Goal: Task Accomplishment & Management: Complete application form

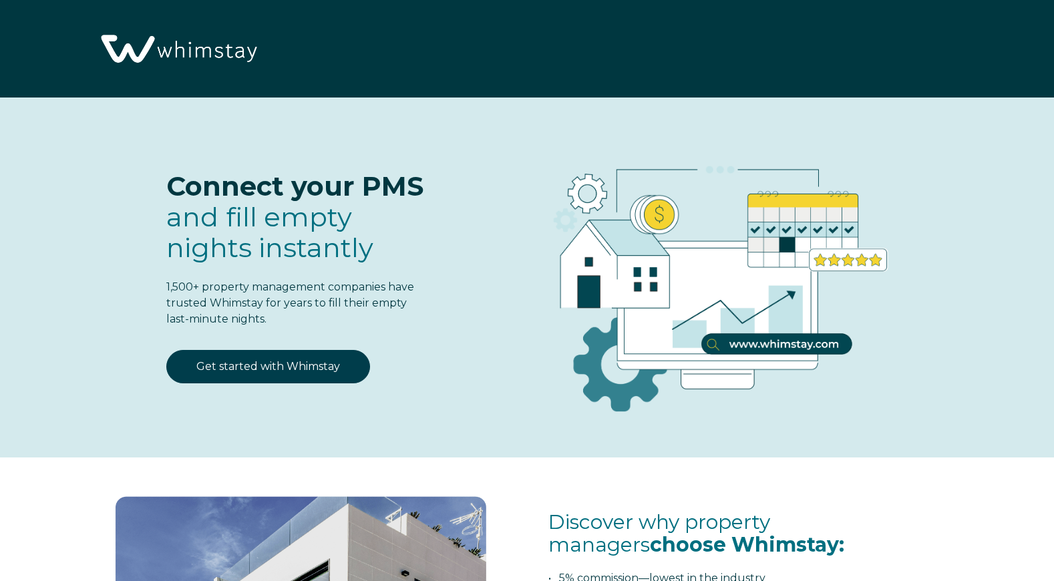
select select "US"
select select "Standard"
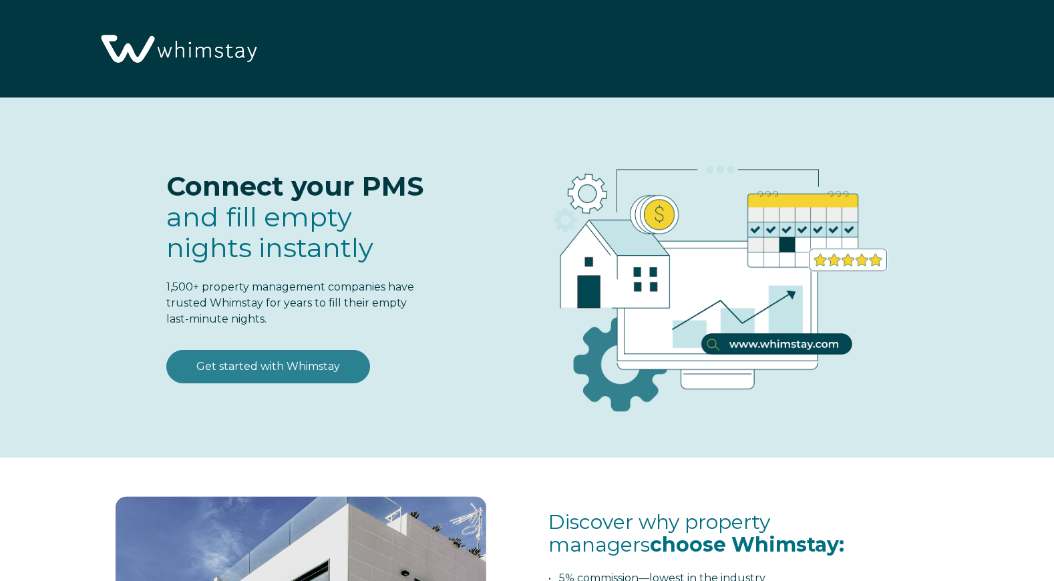
click at [289, 360] on link "Get started with Whimstay" at bounding box center [268, 366] width 204 height 33
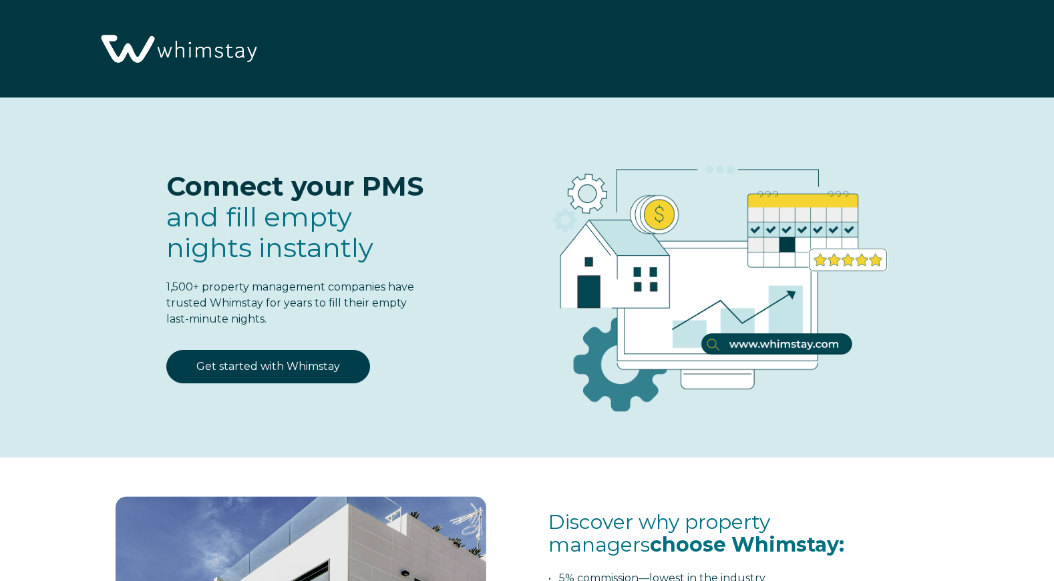
scroll to position [1673, 0]
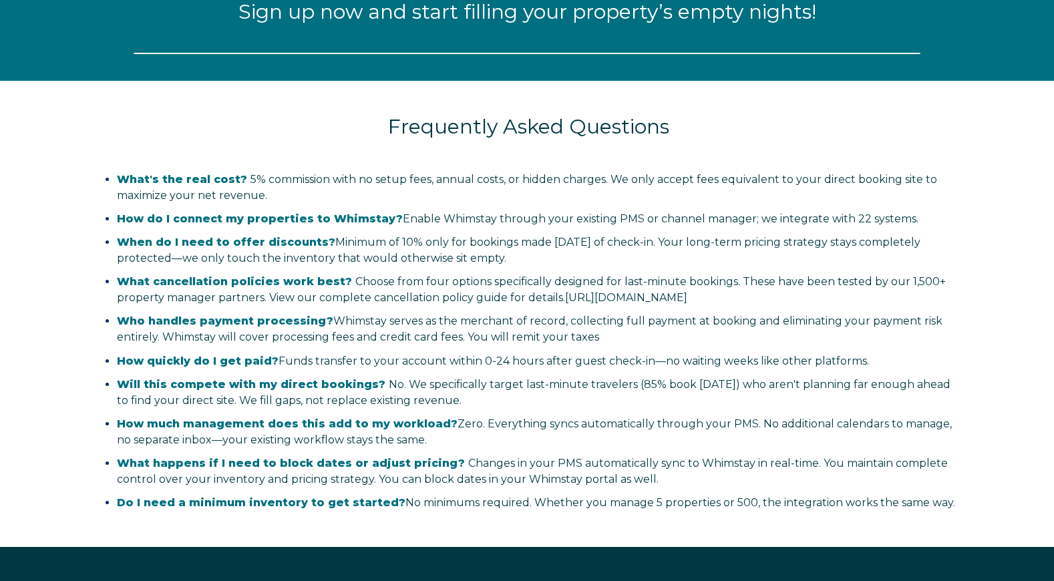
select select "US"
select select "Standard"
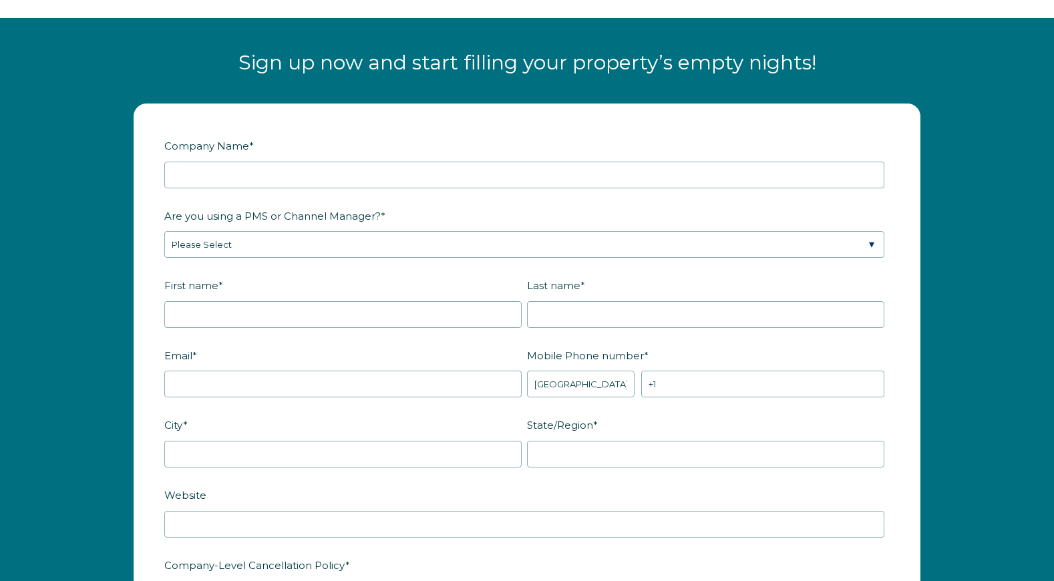
scroll to position [1622, 0]
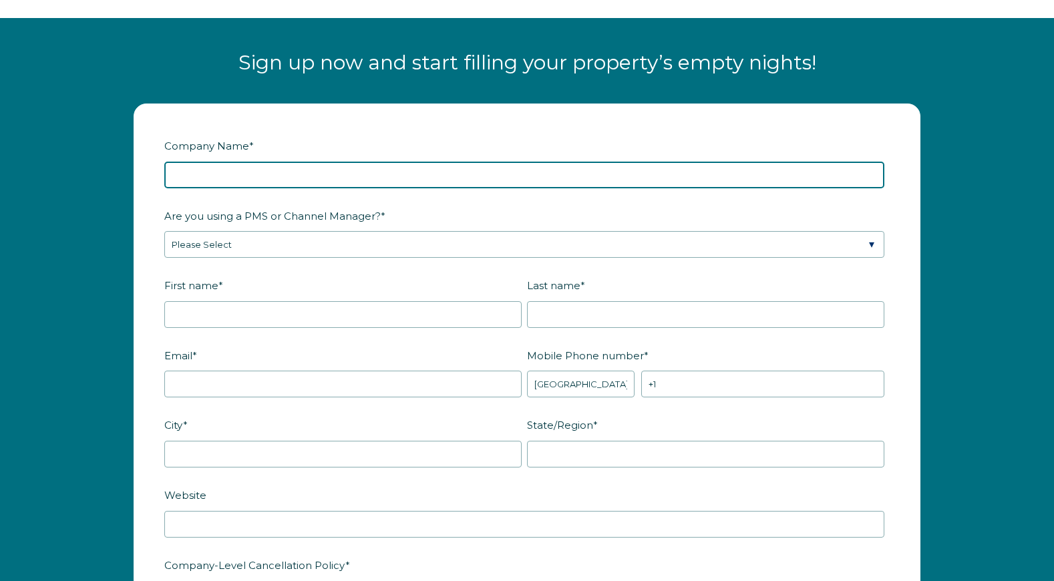
drag, startPoint x: 237, startPoint y: 173, endPoint x: 269, endPoint y: 174, distance: 32.1
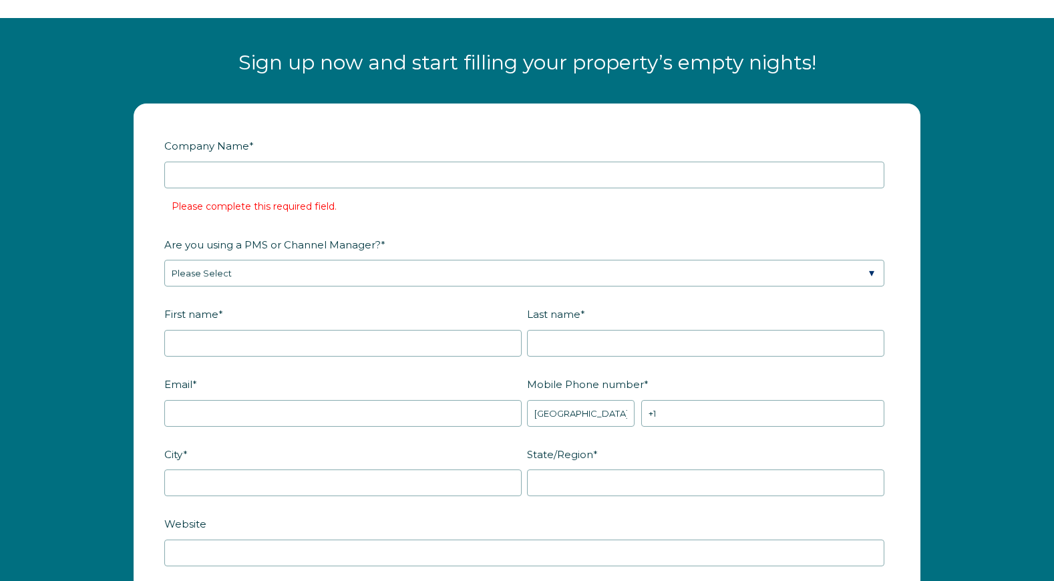
click at [376, 214] on li "Please complete this required field." at bounding box center [535, 206] width 726 height 21
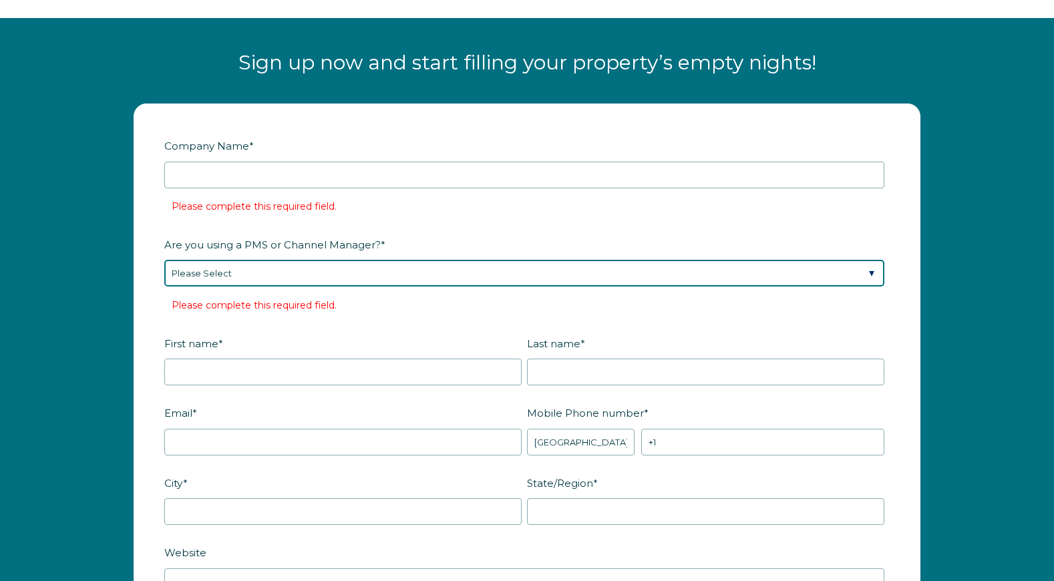
select select "Not Listed"
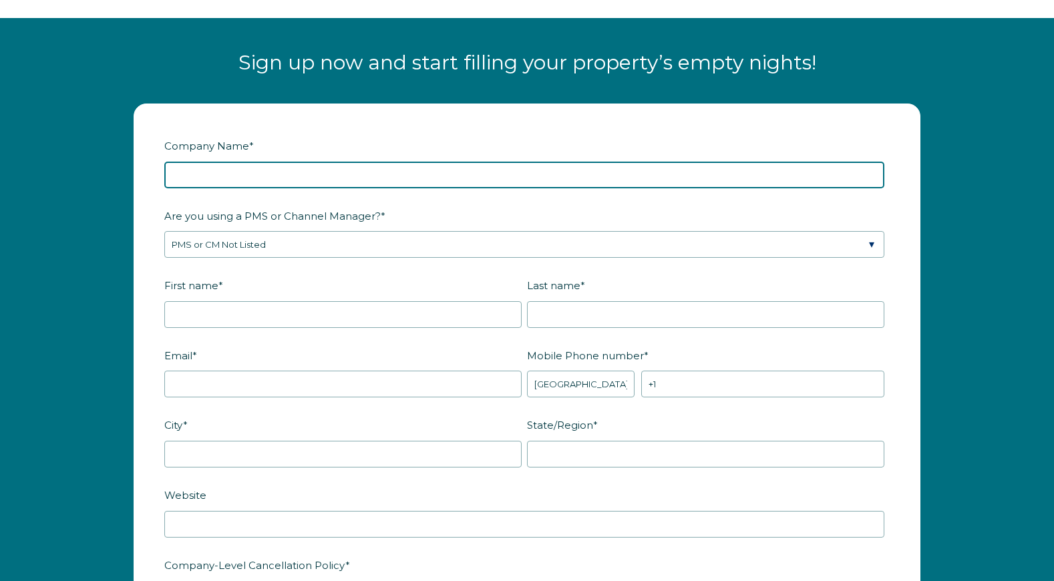
drag, startPoint x: 217, startPoint y: 172, endPoint x: 226, endPoint y: 172, distance: 8.7
click at [218, 173] on input "Company Name *" at bounding box center [524, 175] width 720 height 27
type input "H9D Studio"
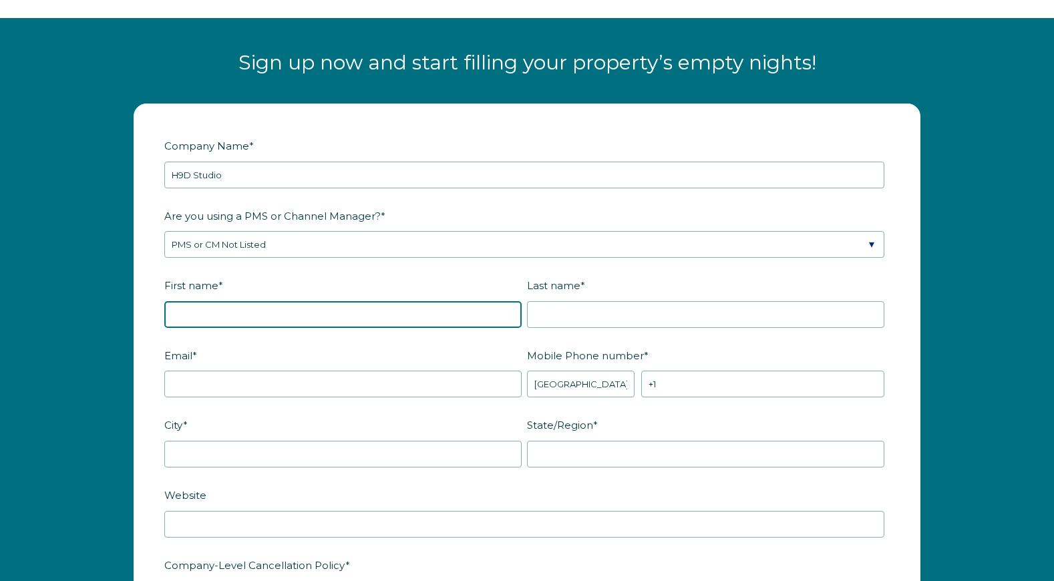
click at [507, 313] on input "First name *" at bounding box center [342, 314] width 357 height 27
type input "Hunter"
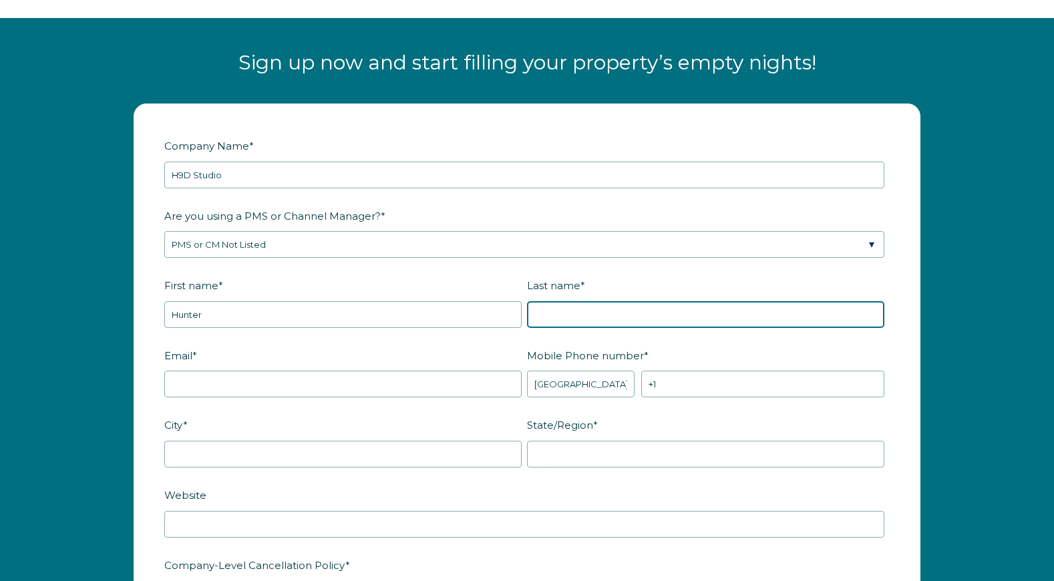
type input "Ives"
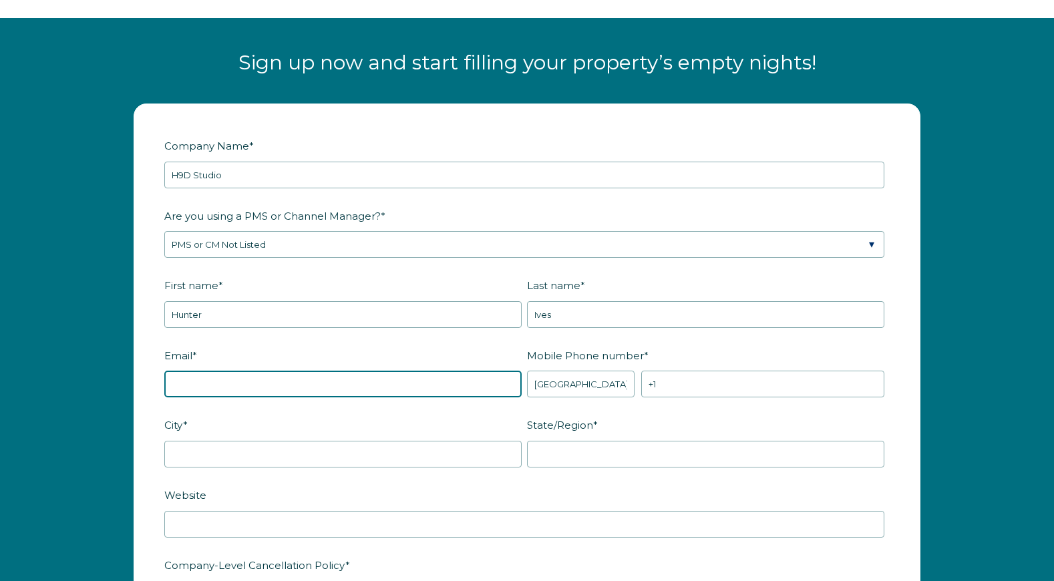
type input "[EMAIL_ADDRESS][DOMAIN_NAME]"
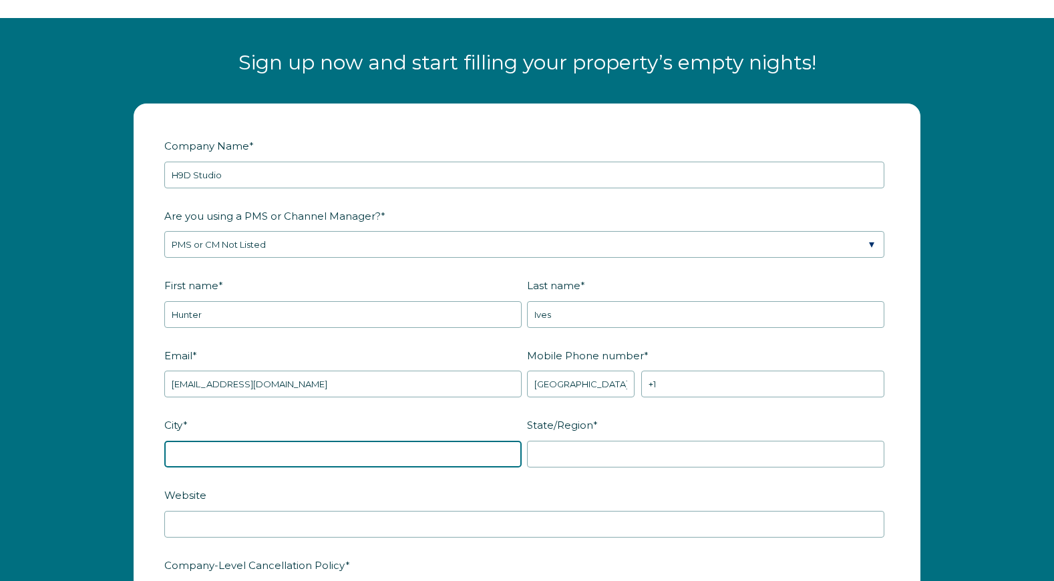
type input "[GEOGRAPHIC_DATA]"
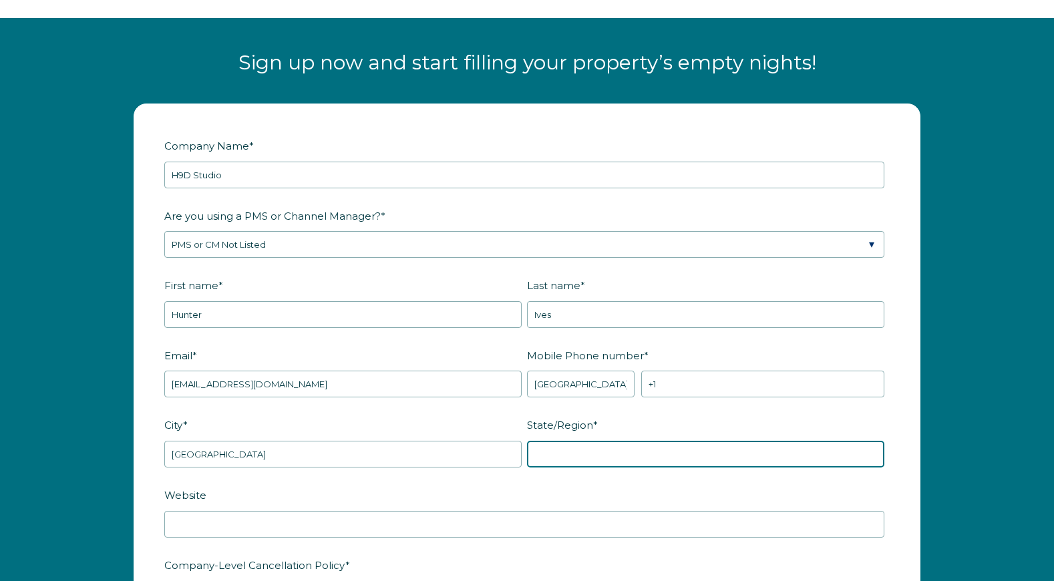
type input "CA"
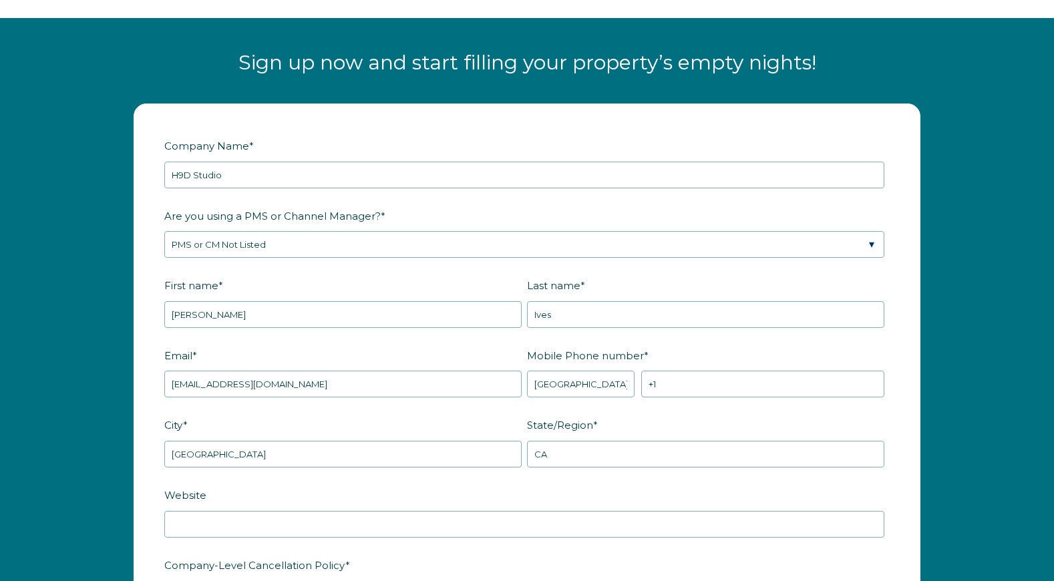
type input "[PERSON_NAME]"
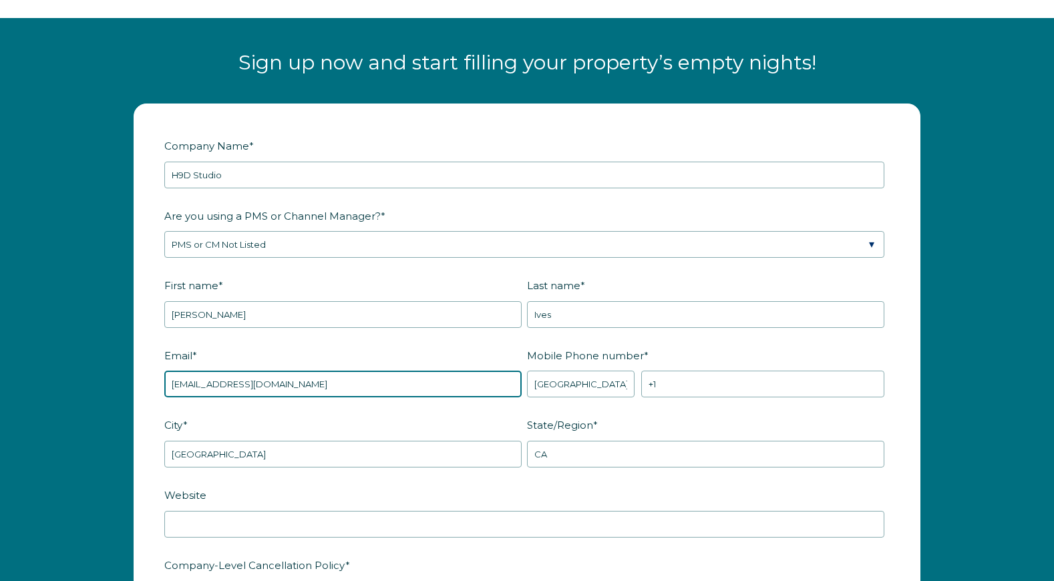
drag, startPoint x: 183, startPoint y: 386, endPoint x: 202, endPoint y: 386, distance: 19.4
click at [215, 384] on input "[EMAIL_ADDRESS][DOMAIN_NAME]" at bounding box center [342, 384] width 357 height 27
drag, startPoint x: 217, startPoint y: 387, endPoint x: 65, endPoint y: 388, distance: 151.0
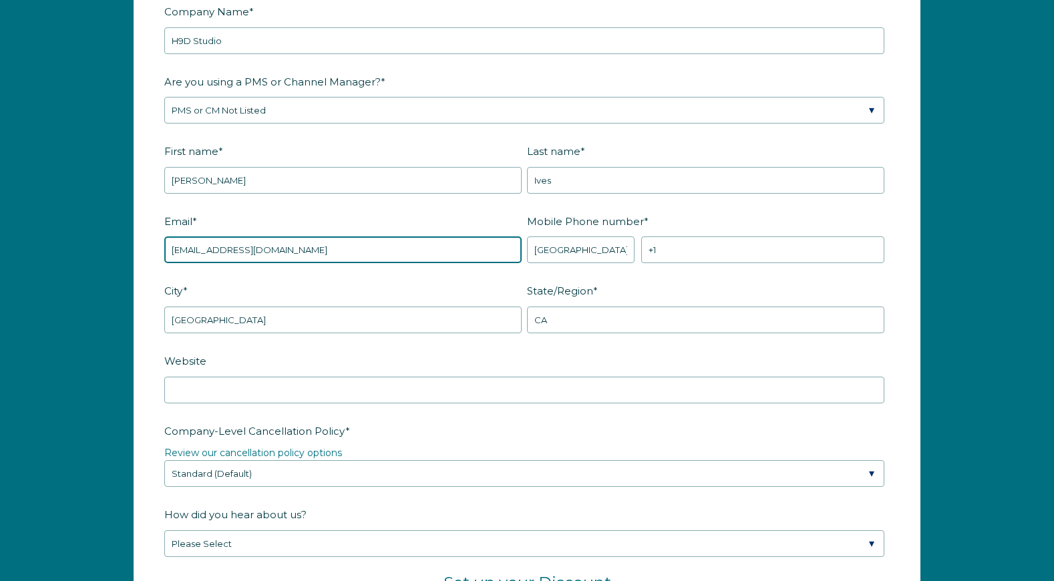
scroll to position [1757, 0]
type input "[EMAIL_ADDRESS][DOMAIN_NAME]"
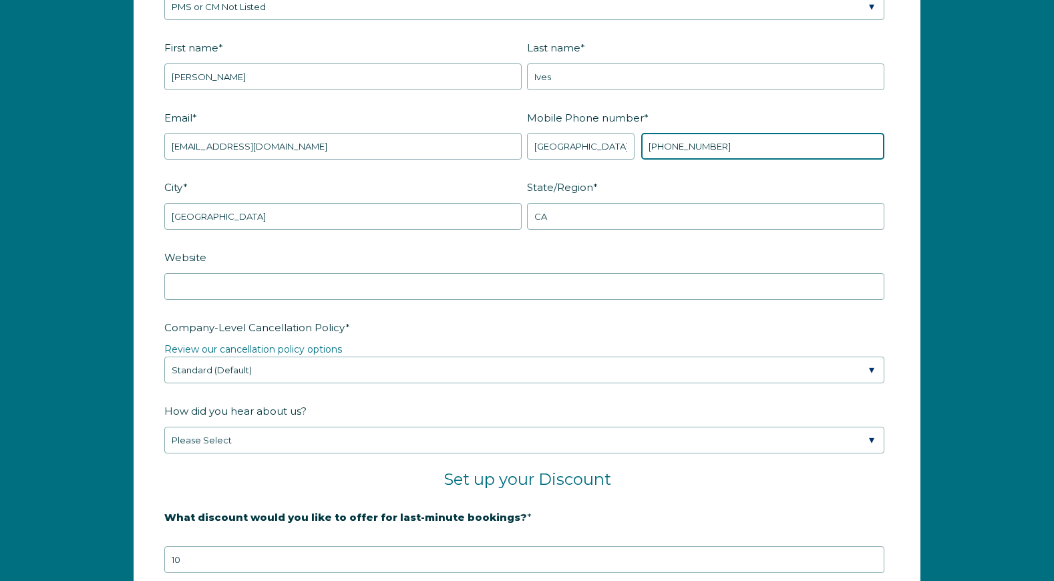
scroll to position [1860, 0]
type input "[PHONE_NUMBER]"
drag, startPoint x: 168, startPoint y: 255, endPoint x: 238, endPoint y: 258, distance: 70.2
click at [231, 255] on label "Website" at bounding box center [527, 256] width 726 height 23
click at [231, 273] on input "Website" at bounding box center [524, 286] width 720 height 27
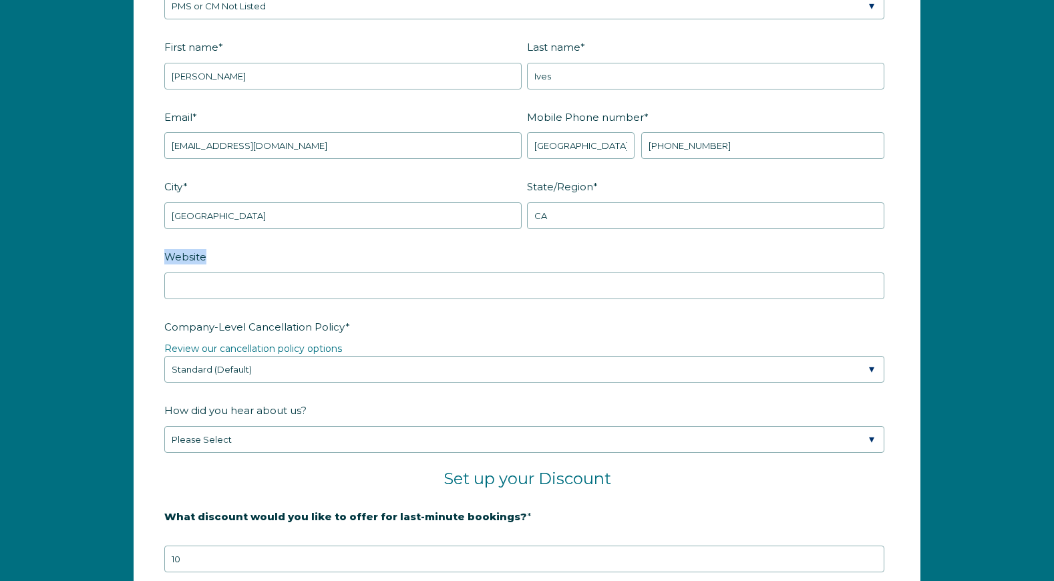
drag, startPoint x: 206, startPoint y: 257, endPoint x: 164, endPoint y: 263, distance: 43.2
click at [155, 258] on form "Company Name * H9D Studio Are you using a PMS or Channel Manager? * Please Sele…" at bounding box center [527, 360] width 786 height 989
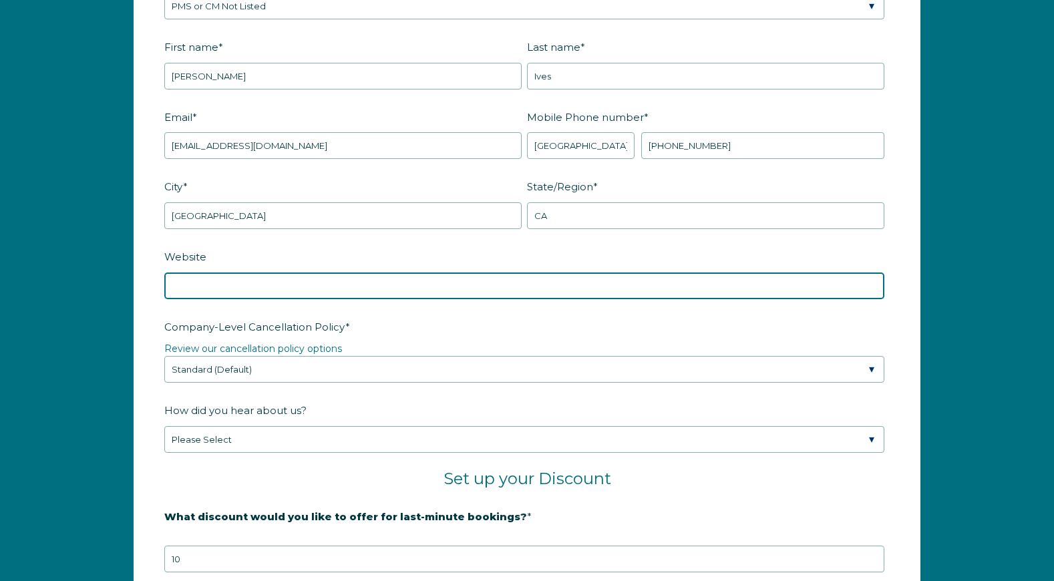
click at [240, 287] on input "Website" at bounding box center [524, 286] width 720 height 27
paste input "[URL][DOMAIN_NAME]"
type input "[URL][DOMAIN_NAME]"
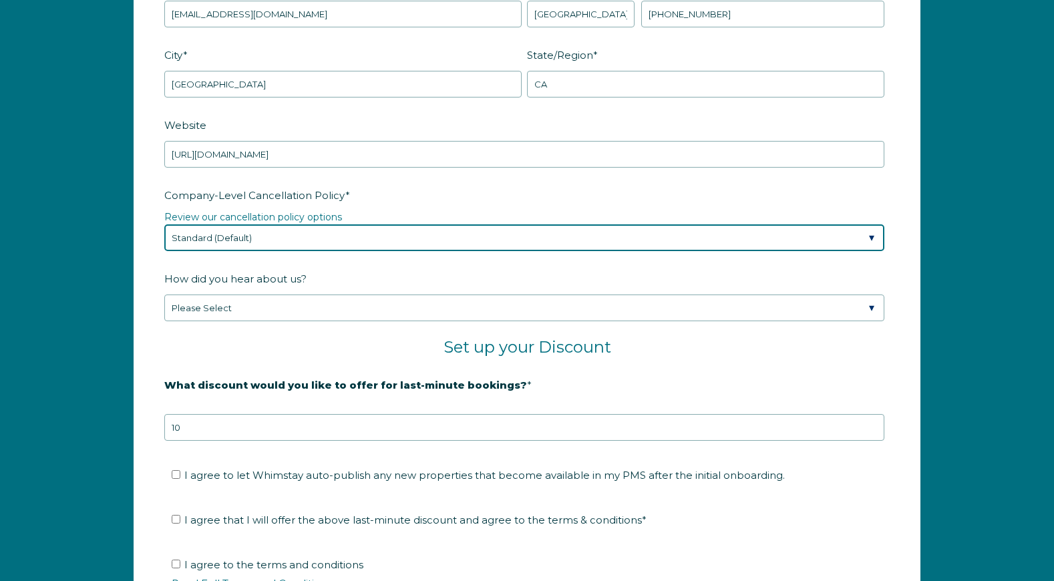
scroll to position [1994, 0]
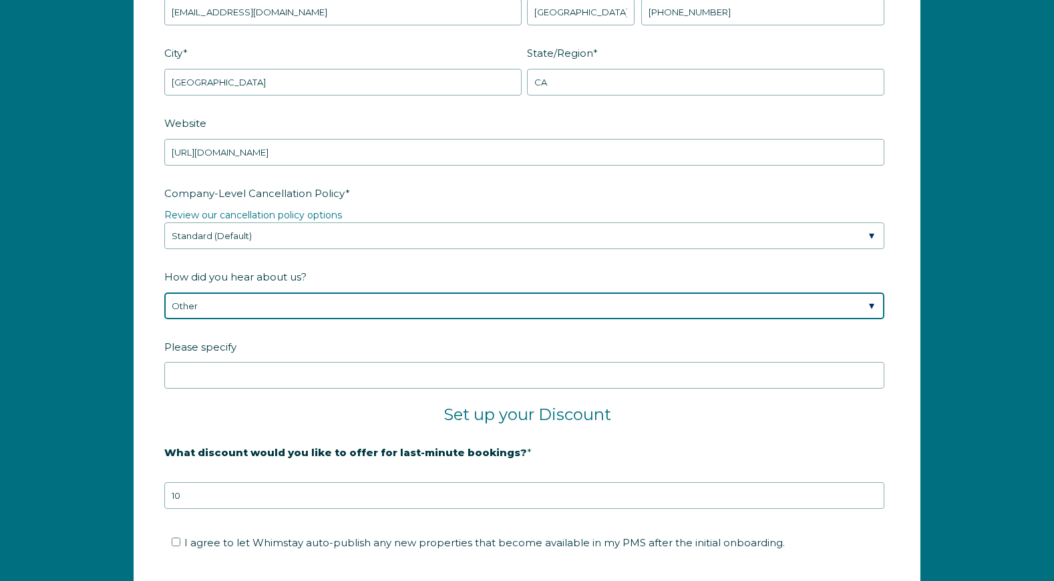
select select "Referral from a Friend"
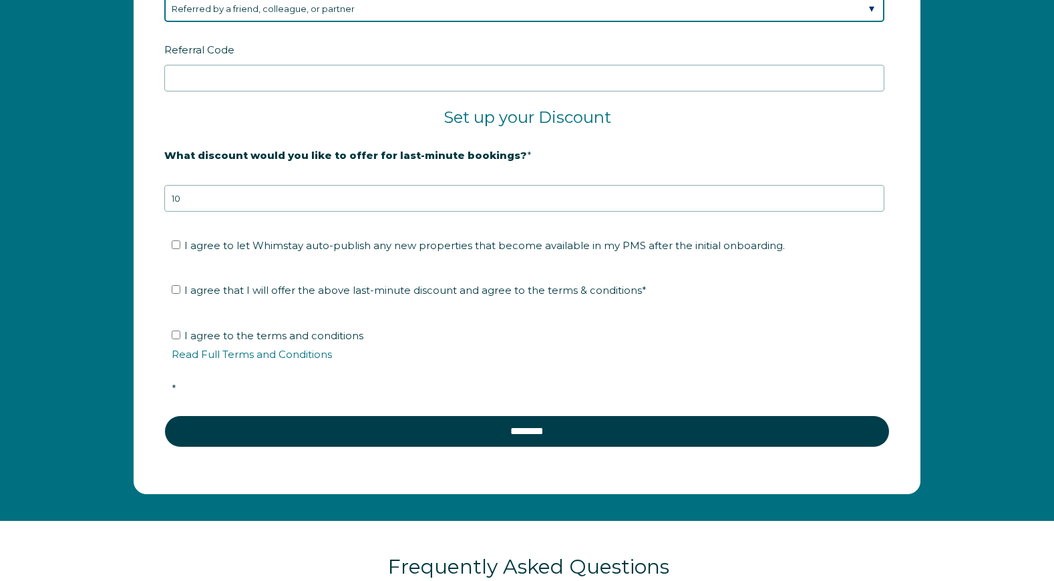
scroll to position [2257, 0]
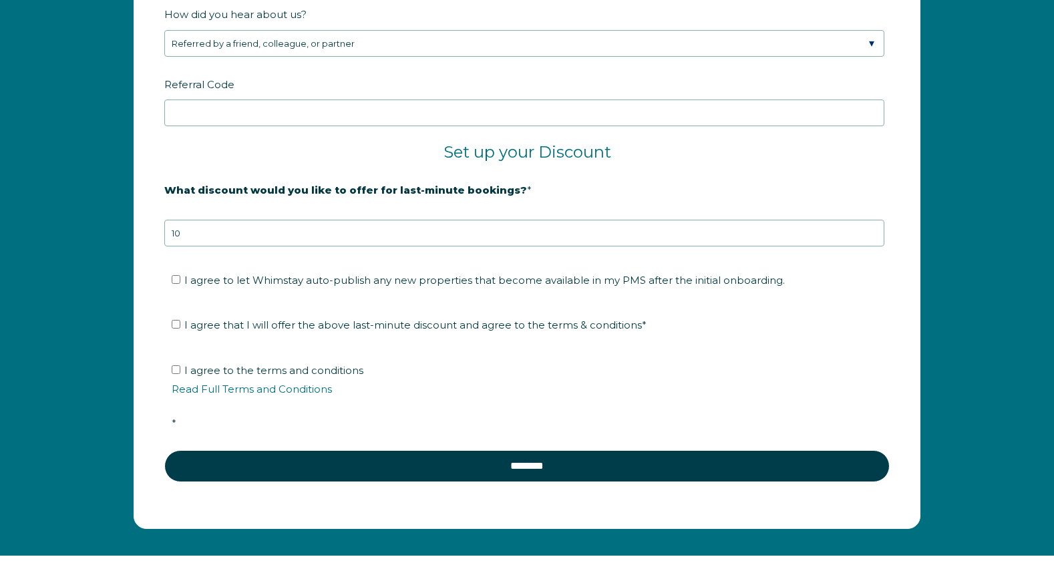
click at [176, 325] on input "I agree that I will offer the above last-minute discount and agree to the terms…" at bounding box center [176, 324] width 9 height 9
checkbox input "true"
click at [175, 370] on input "I agree to the terms and conditions Read Full Terms and Conditions *" at bounding box center [176, 370] width 9 height 9
checkbox input "true"
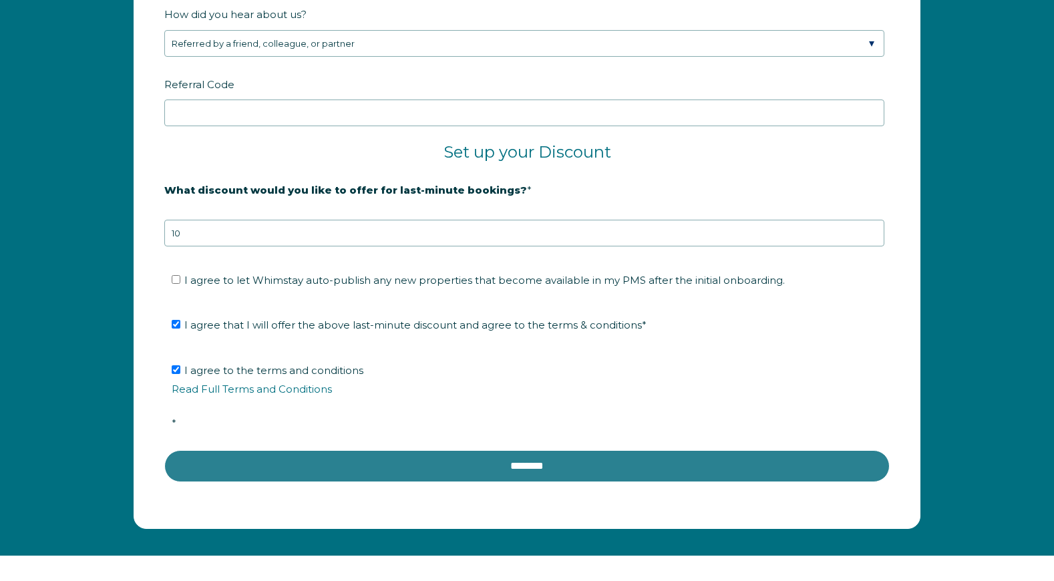
click at [618, 470] on input "********" at bounding box center [527, 466] width 726 height 32
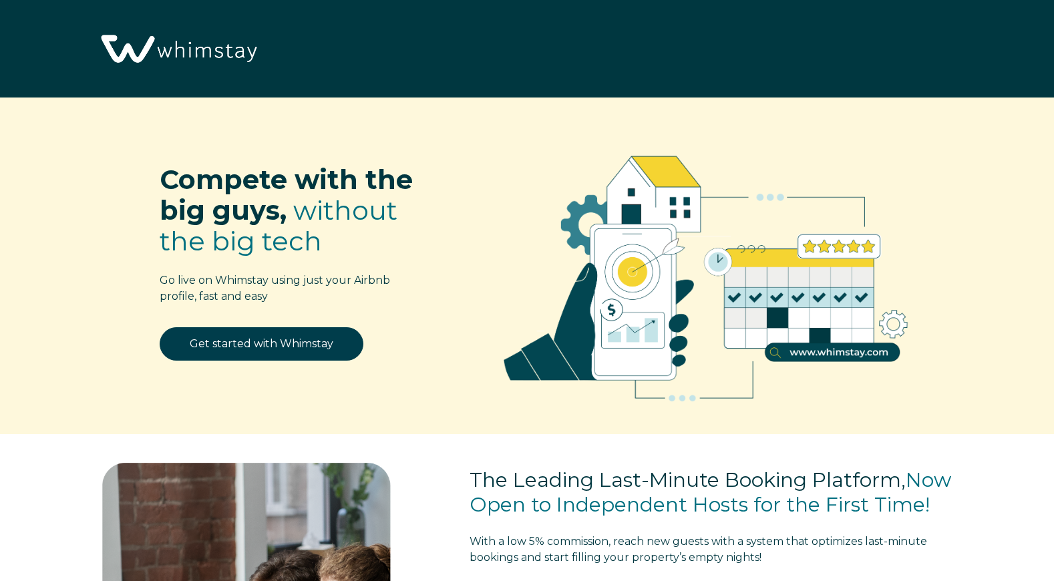
scroll to position [1694, 0]
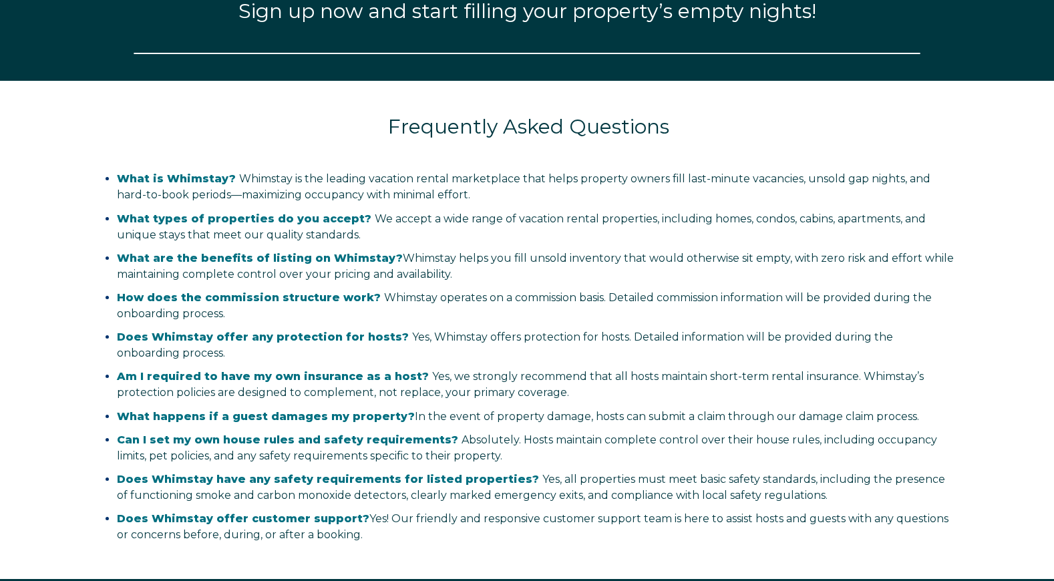
select select "US"
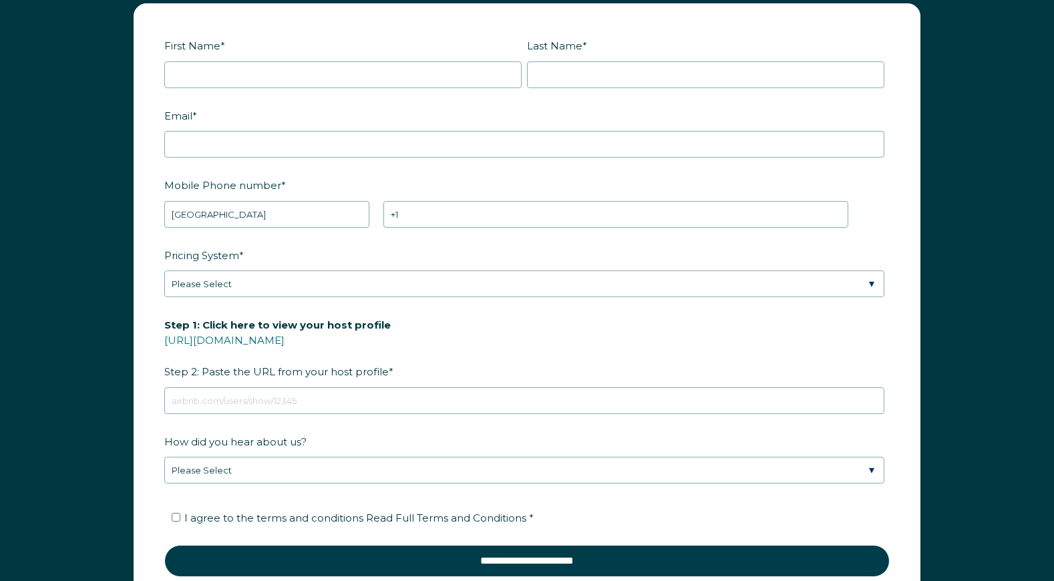
scroll to position [1745, 0]
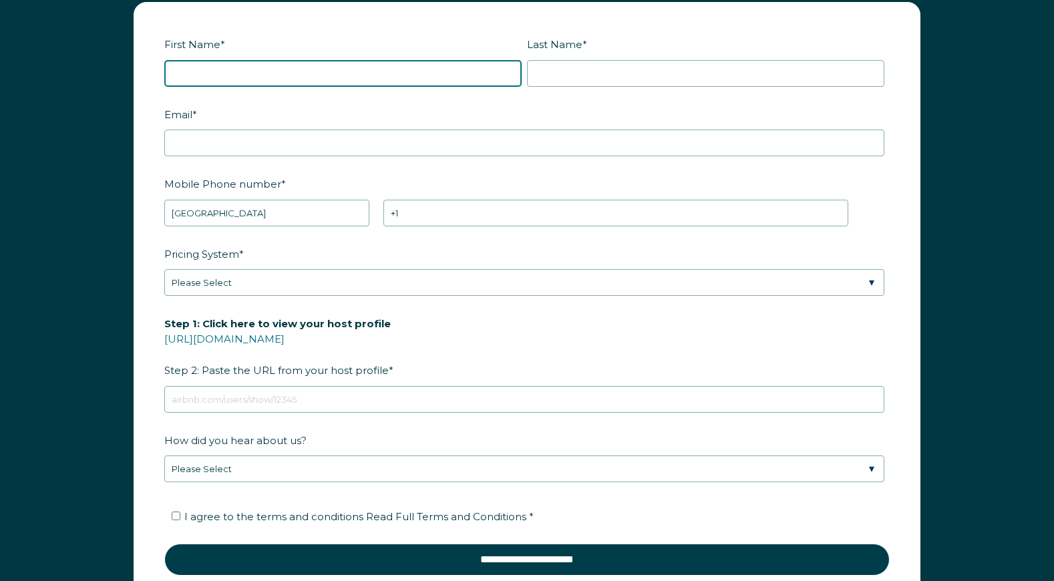
click at [505, 74] on input "First Name *" at bounding box center [342, 73] width 357 height 27
type input "Hunter"
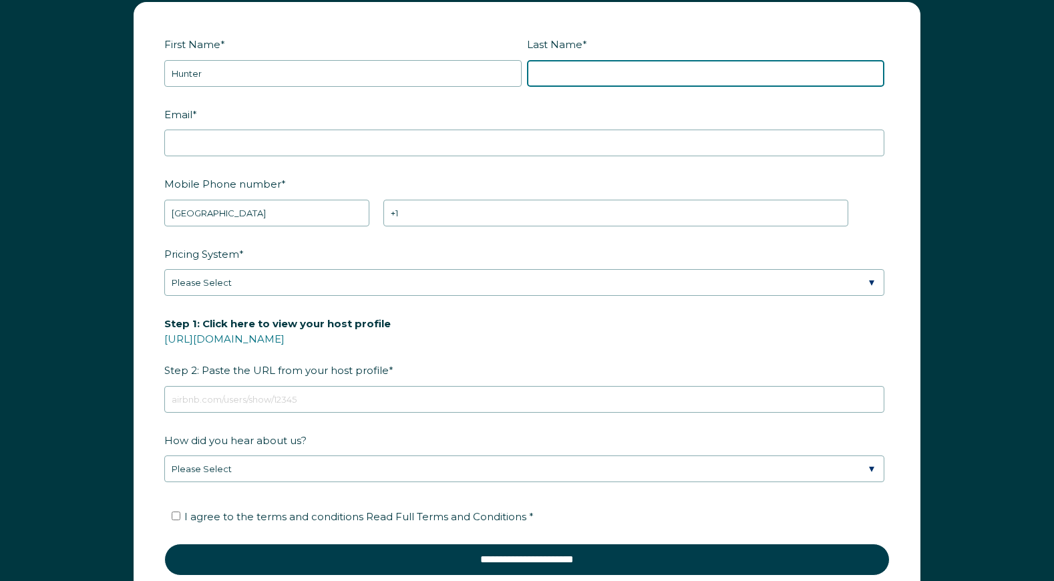
type input "Ives"
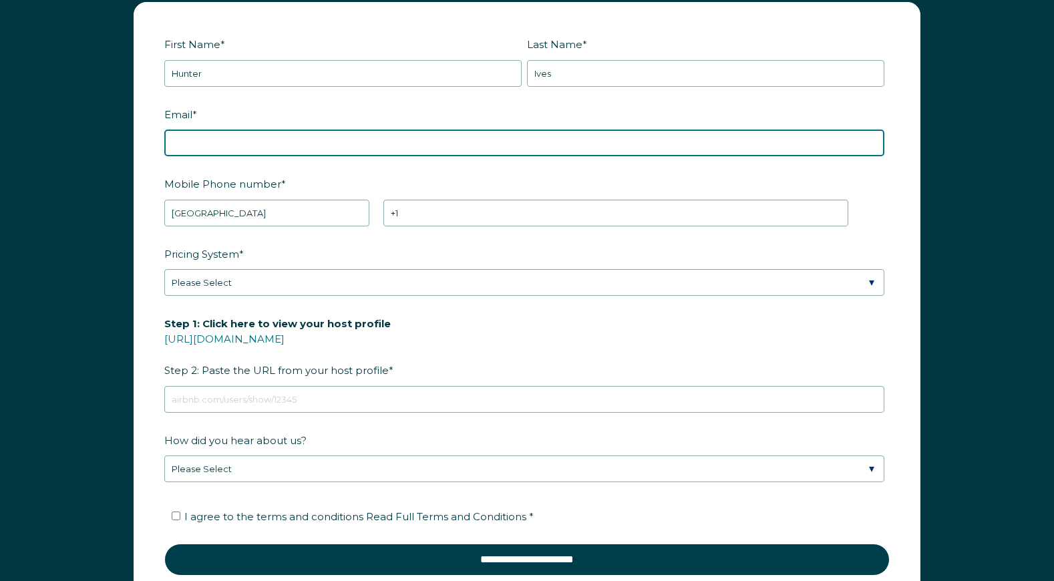
type input "[EMAIL_ADDRESS][DOMAIN_NAME]"
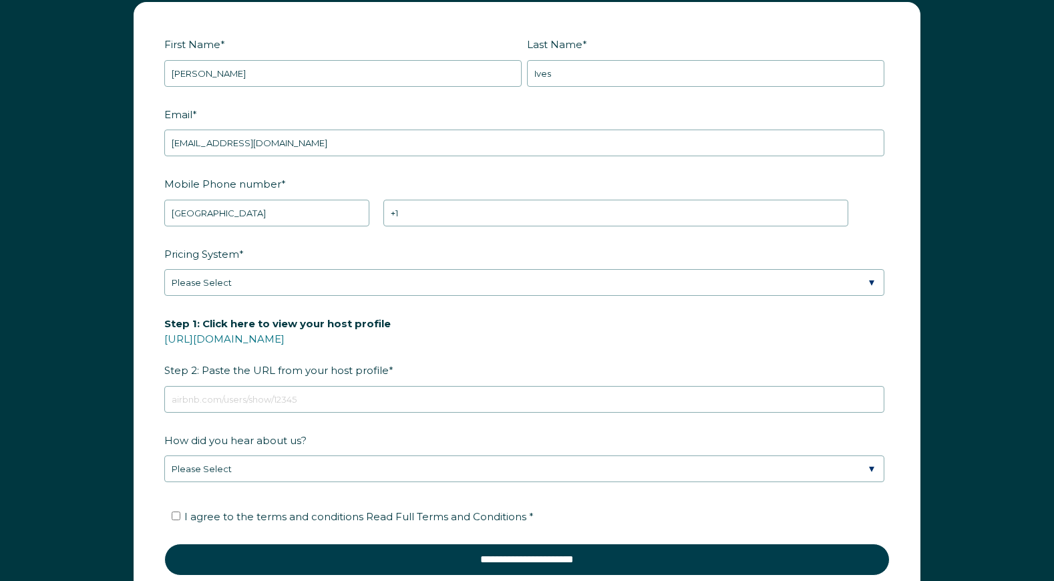
type input "[PERSON_NAME]"
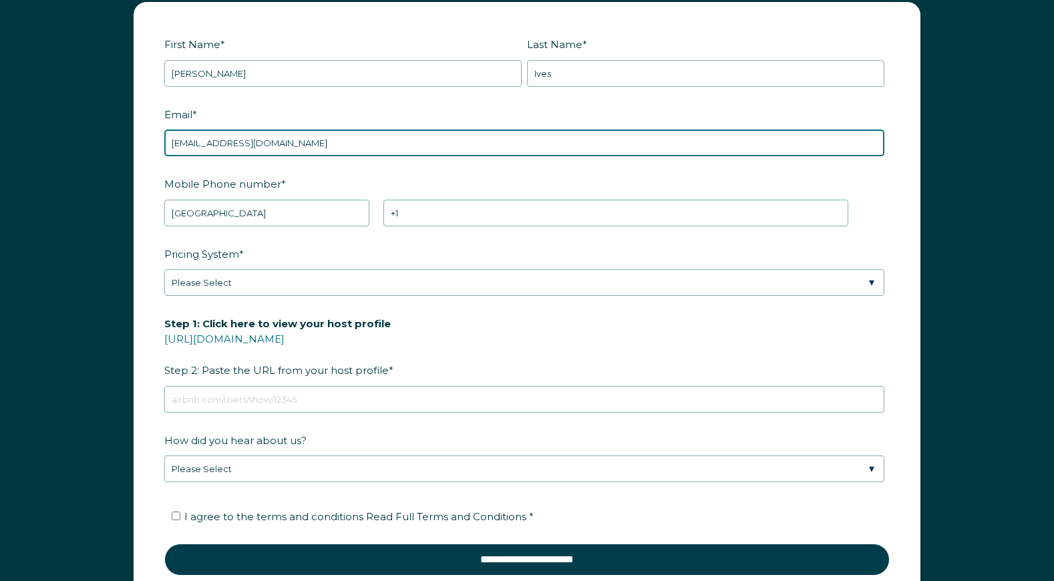
drag, startPoint x: 217, startPoint y: 143, endPoint x: 120, endPoint y: 142, distance: 97.6
click at [120, 142] on div "First Name * David Last Name * Ives RBO Token Company ID Referrer Code Dialer C…" at bounding box center [527, 319] width 1054 height 661
type input "[EMAIL_ADDRESS][DOMAIN_NAME]"
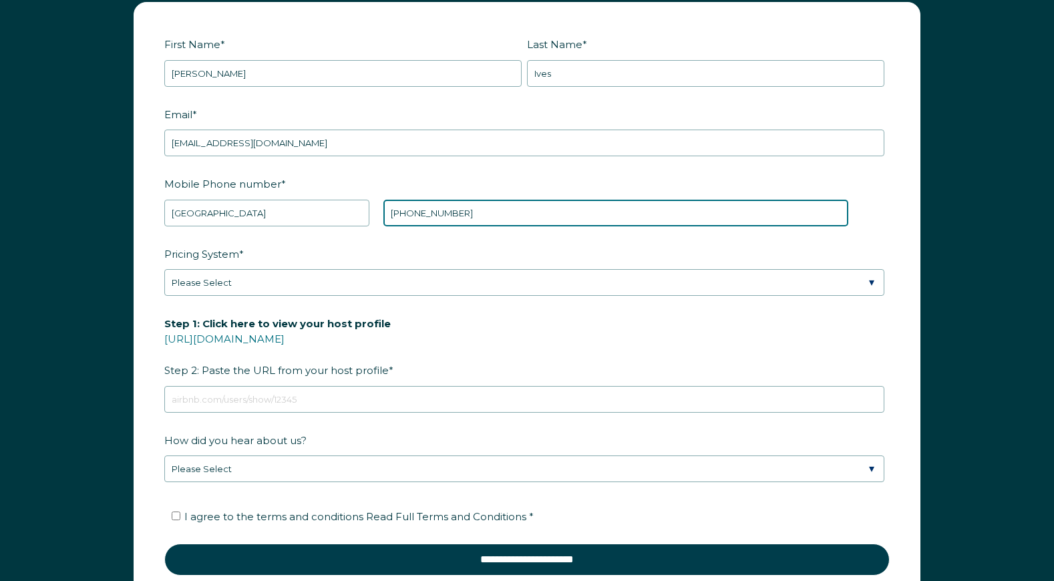
type input "[PHONE_NUMBER]"
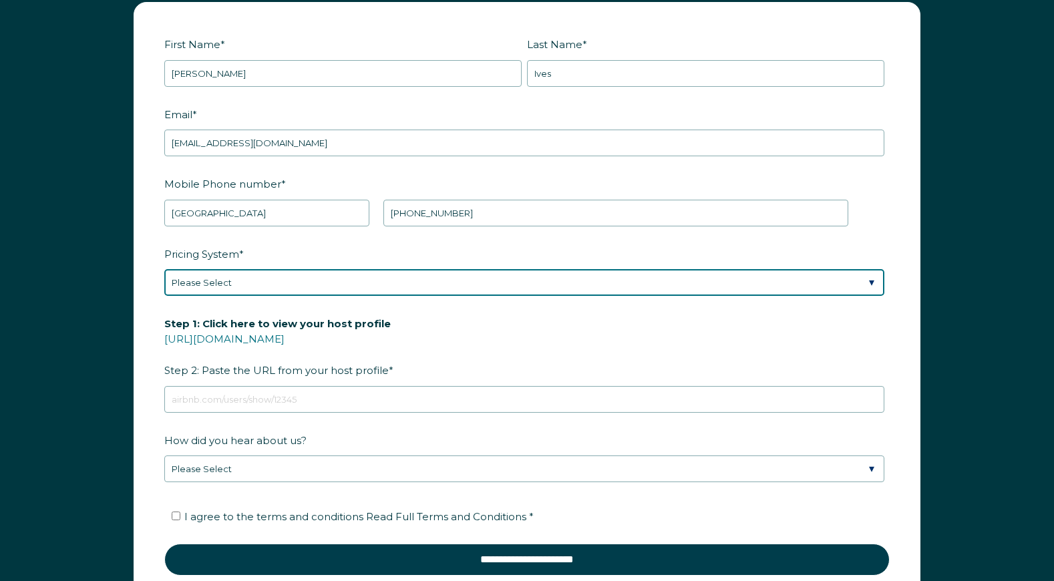
select select "Manual"
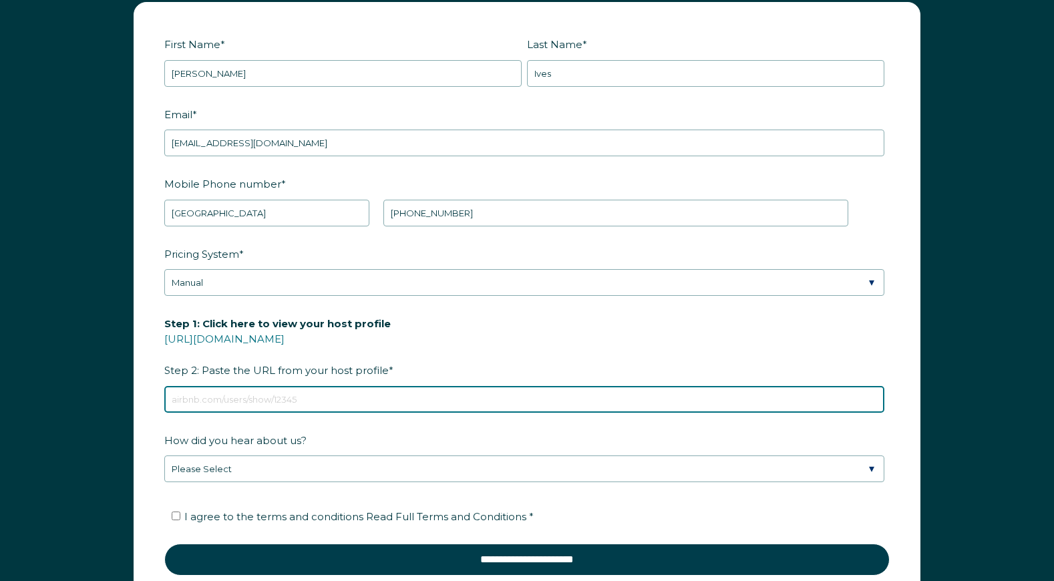
click at [260, 402] on input "Step 1: Click here to view your host profile https://www.airbnb.com/users/show/…" at bounding box center [524, 399] width 720 height 27
paste input "[URL][DOMAIN_NAME]"
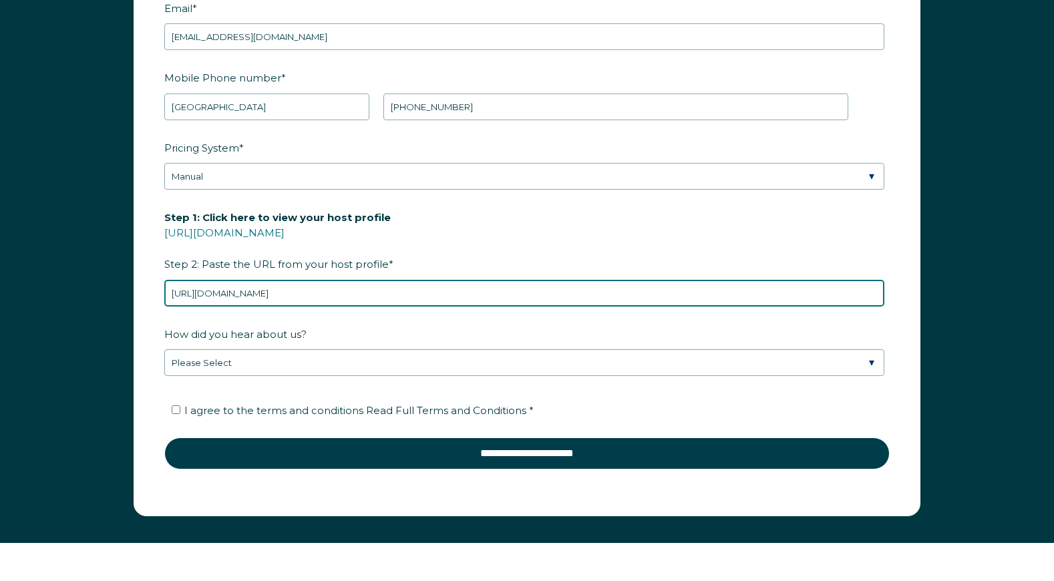
scroll to position [1858, 0]
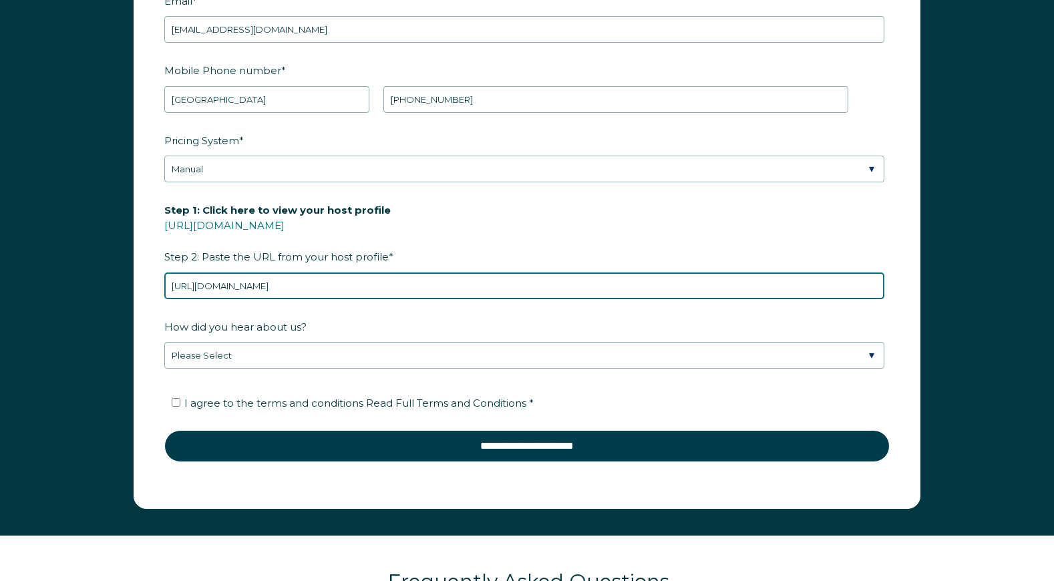
type input "[URL][DOMAIN_NAME]"
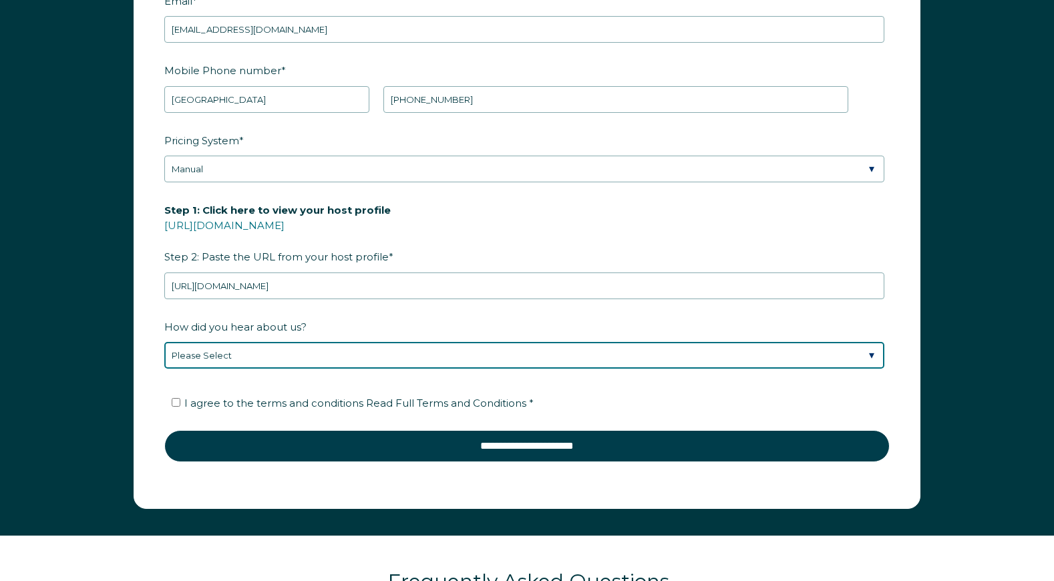
select select "Referral from a Friend"
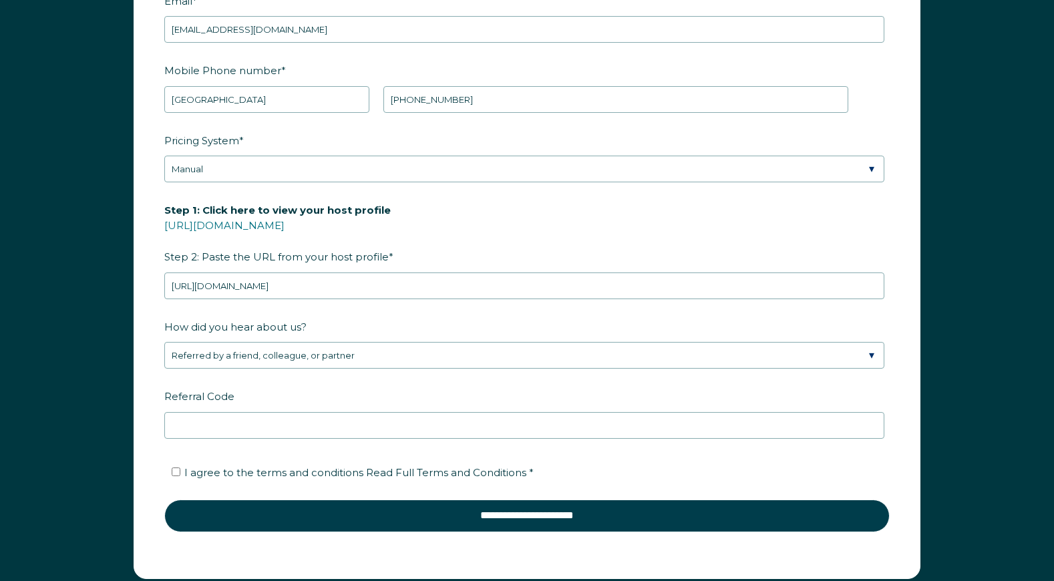
click at [176, 474] on input "I agree to the terms and conditions Read Full Terms and Conditions *" at bounding box center [176, 472] width 9 height 9
checkbox input "true"
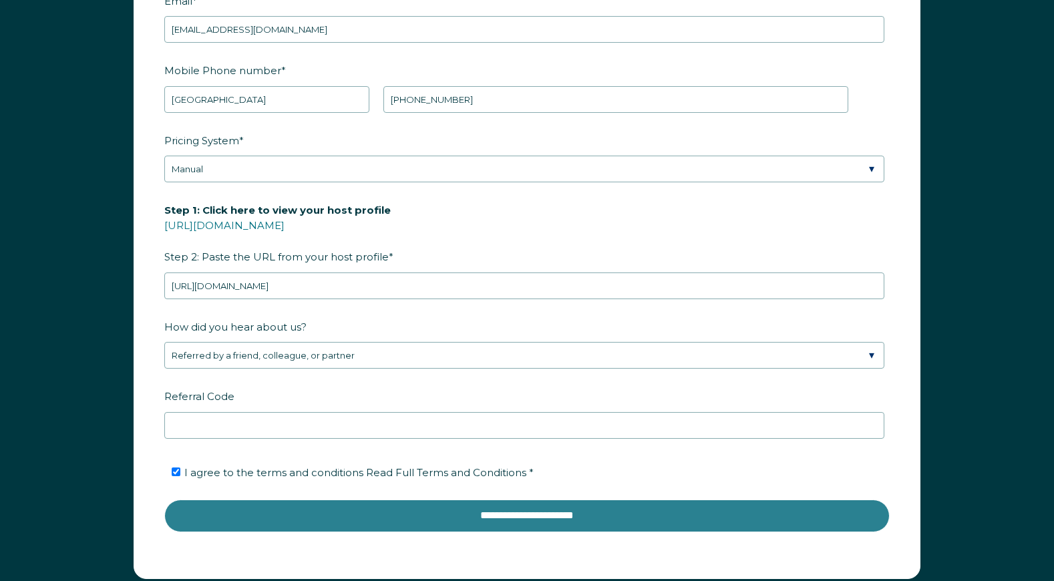
click at [607, 515] on input "**********" at bounding box center [527, 516] width 726 height 32
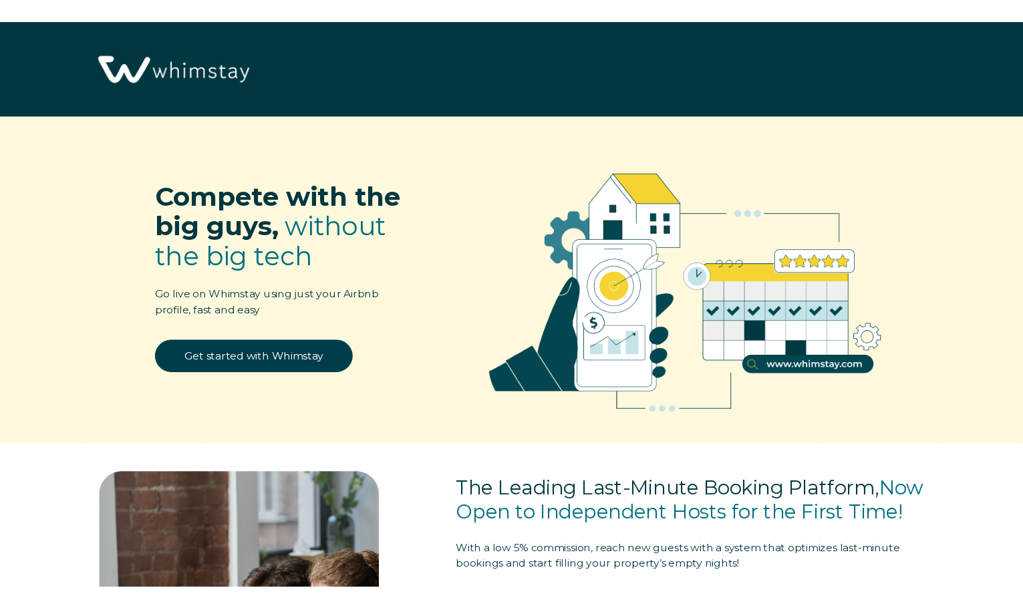
scroll to position [0, 0]
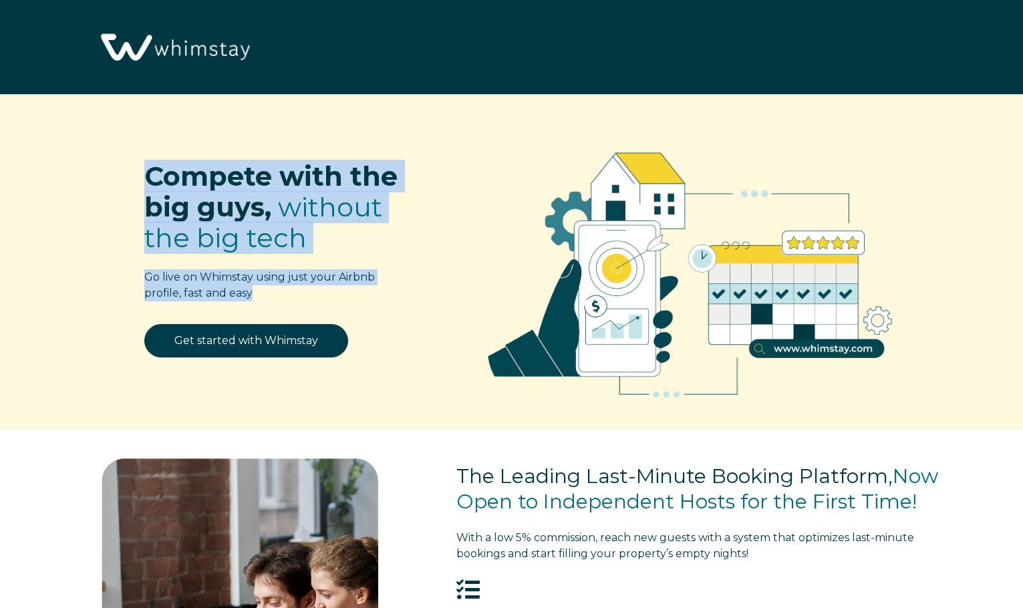
drag, startPoint x: 146, startPoint y: 173, endPoint x: 288, endPoint y: 307, distance: 194.8
click at [289, 307] on div "Compete with the big guys, without the big tech Go live on Whimstay using just …" at bounding box center [245, 219] width 322 height 210
drag, startPoint x: 256, startPoint y: 297, endPoint x: 128, endPoint y: 164, distance: 183.8
click at [128, 164] on div "Compete with the big guys, without the big tech Go live on Whimstay using just …" at bounding box center [245, 219] width 322 height 210
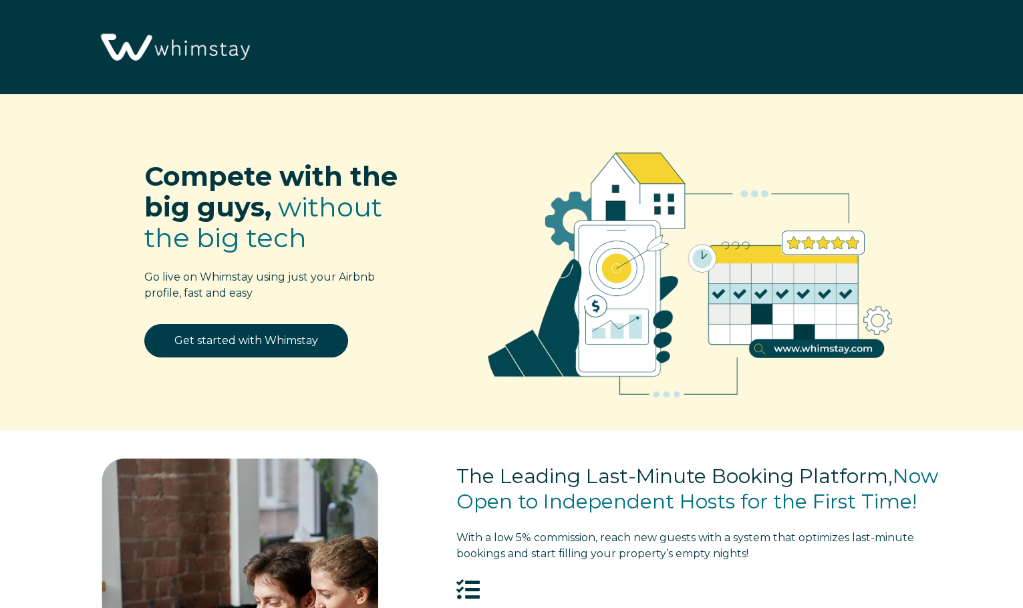
drag, startPoint x: 194, startPoint y: 178, endPoint x: 201, endPoint y: 180, distance: 7.2
click at [195, 179] on span "Compete with the big guys," at bounding box center [270, 191] width 253 height 63
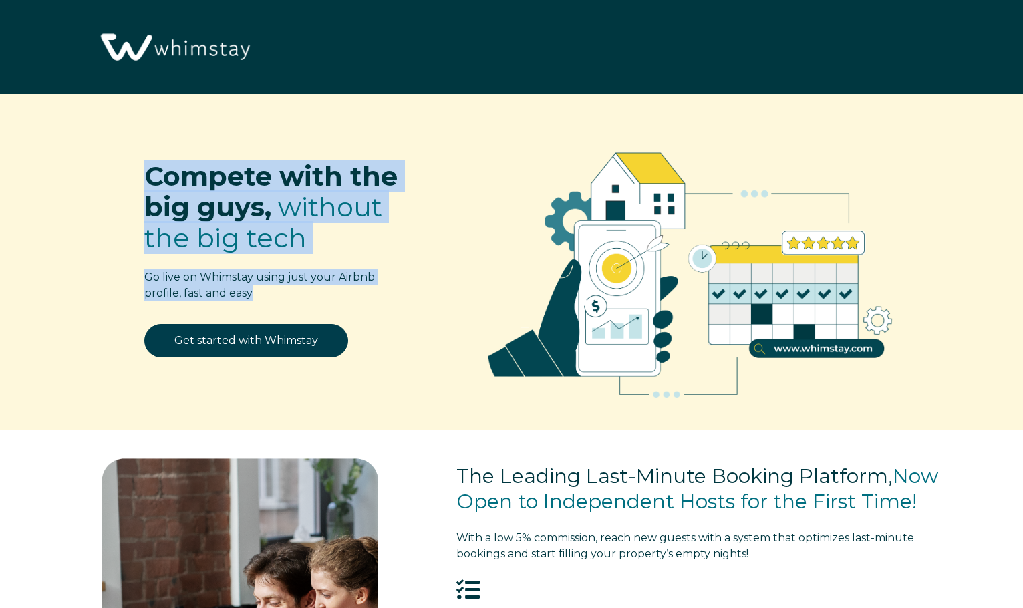
drag, startPoint x: 148, startPoint y: 174, endPoint x: 292, endPoint y: 305, distance: 194.9
click at [283, 305] on div "Compete with the big guys, without the big tech Go live on Whimstay using just …" at bounding box center [245, 219] width 322 height 210
drag, startPoint x: 281, startPoint y: 299, endPoint x: 150, endPoint y: 134, distance: 211.2
click at [152, 138] on div "Compete with the big guys, without the big tech Go live on Whimstay using just …" at bounding box center [245, 219] width 322 height 210
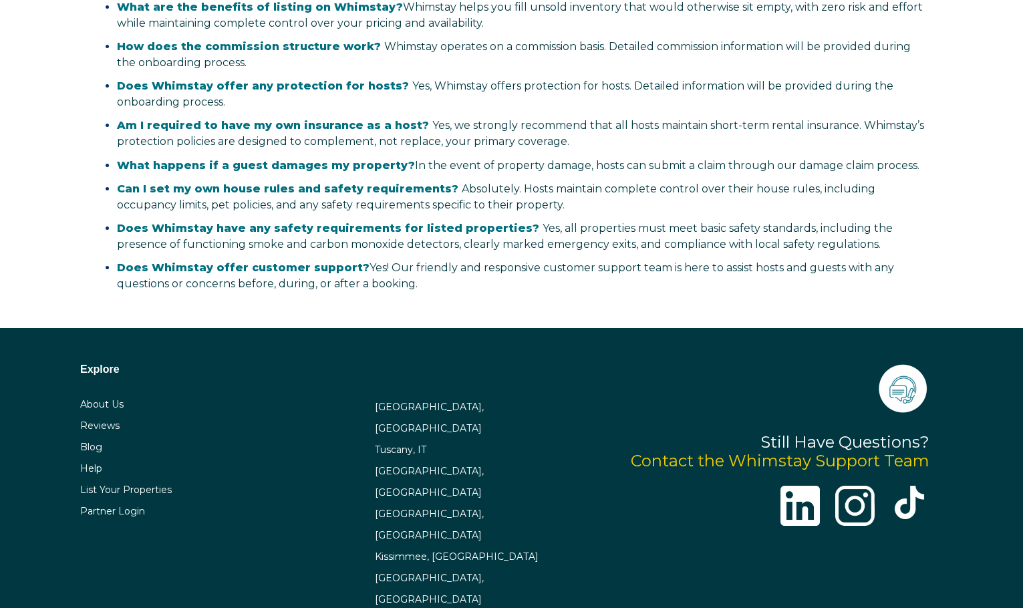
scroll to position [2601, 0]
